Goal: Task Accomplishment & Management: Manage account settings

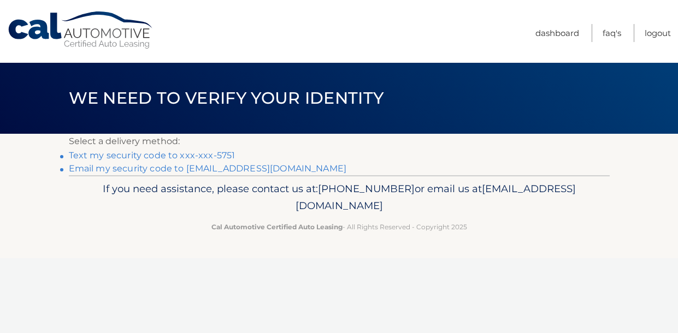
click at [183, 155] on link "Text my security code to xxx-xxx-5751" at bounding box center [152, 155] width 167 height 10
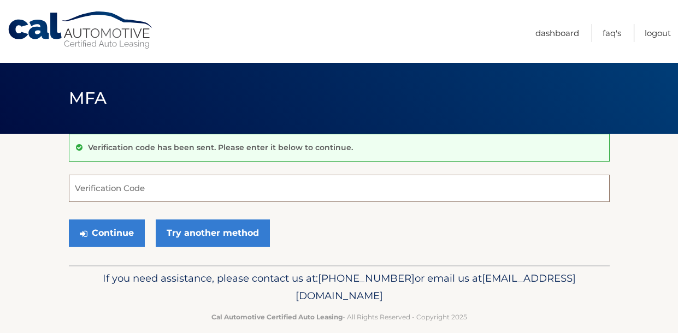
click at [154, 189] on input "Verification Code" at bounding box center [339, 188] width 541 height 27
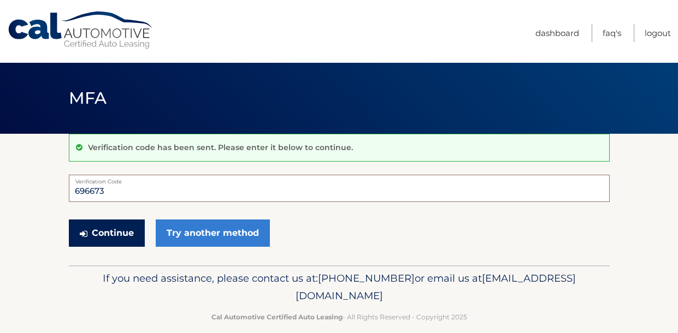
type input "696673"
click at [94, 228] on button "Continue" at bounding box center [107, 233] width 76 height 27
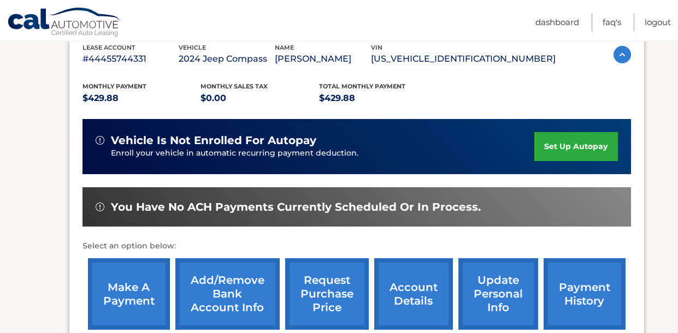
scroll to position [200, 0]
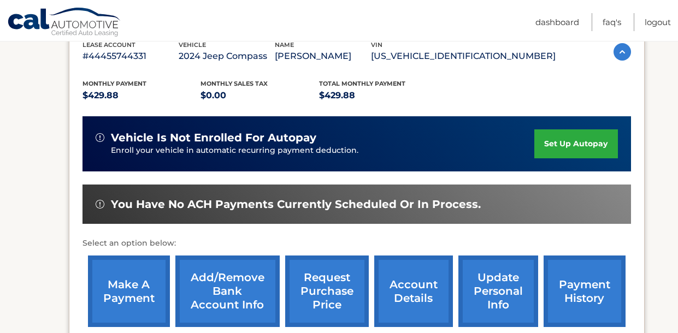
click at [141, 291] on link "make a payment" at bounding box center [129, 292] width 82 height 72
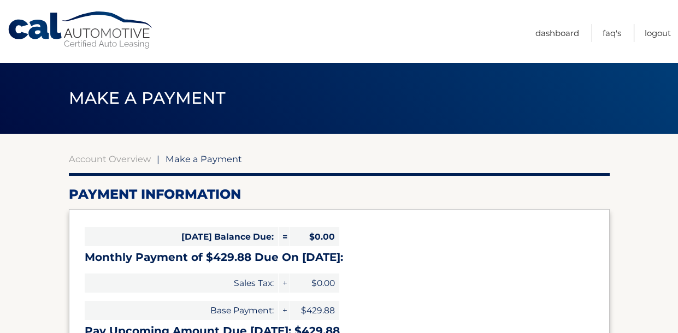
select select "ZmNmOTFlZDUtMjE4ZC00NjMwLWEyYTAtZDE5ZGYyODg2MGQ4"
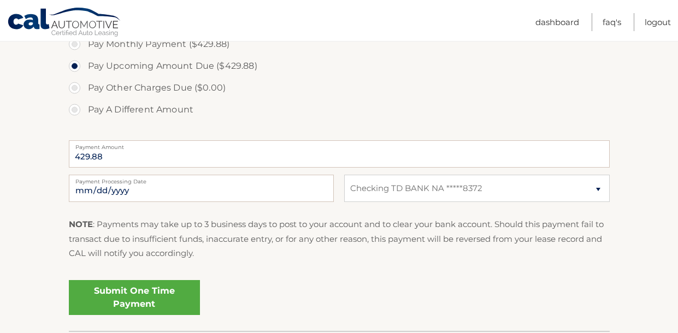
scroll to position [367, 0]
click at [141, 291] on link "Submit One Time Payment" at bounding box center [134, 297] width 131 height 35
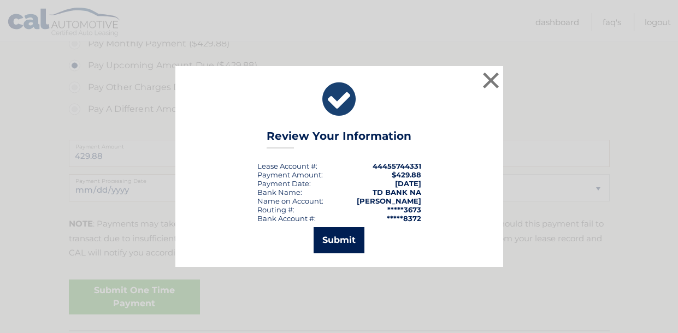
click at [331, 239] on button "Submit" at bounding box center [338, 240] width 51 height 26
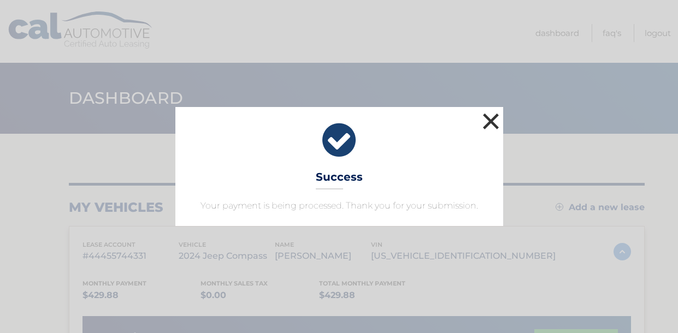
click at [493, 122] on button "×" at bounding box center [491, 121] width 22 height 22
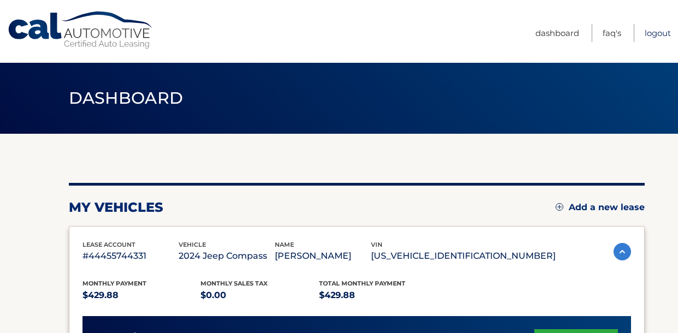
click at [651, 31] on link "Logout" at bounding box center [657, 33] width 26 height 18
